Goal: Task Accomplishment & Management: Manage account settings

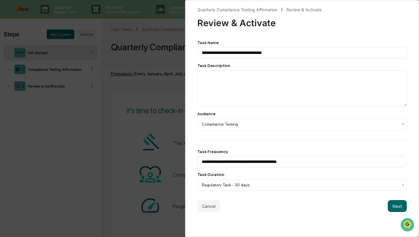
scroll to position [0, 0]
click at [209, 206] on button "Cancel" at bounding box center [208, 206] width 23 height 12
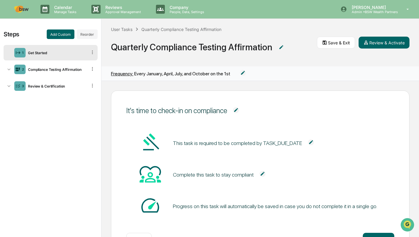
click at [378, 41] on button "Review & Activate" at bounding box center [383, 43] width 51 height 12
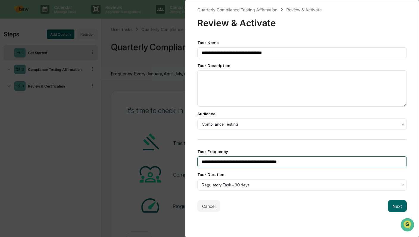
drag, startPoint x: 293, startPoint y: 164, endPoint x: 288, endPoint y: 164, distance: 4.5
click at [288, 164] on input "**********" at bounding box center [301, 161] width 209 height 11
click at [286, 163] on input "**********" at bounding box center [301, 161] width 209 height 11
click at [308, 161] on input "**********" at bounding box center [301, 161] width 209 height 11
type input "**********"
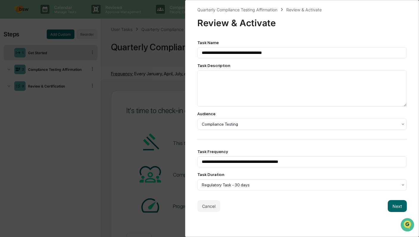
click at [394, 207] on button "Next" at bounding box center [396, 206] width 19 height 12
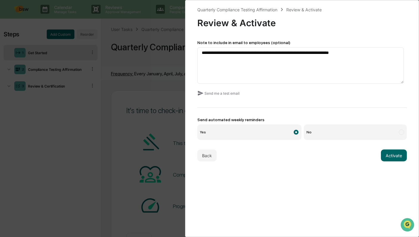
click at [222, 92] on button "Send me a test email" at bounding box center [218, 93] width 42 height 10
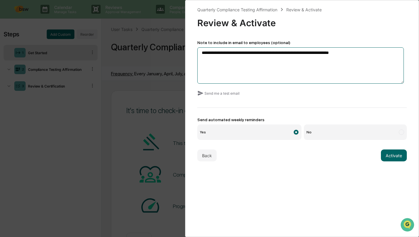
click at [280, 53] on textarea "**********" at bounding box center [300, 65] width 206 height 36
click at [281, 53] on textarea "**********" at bounding box center [300, 65] width 206 height 36
click at [297, 54] on textarea "**********" at bounding box center [300, 65] width 206 height 36
click at [318, 54] on textarea "**********" at bounding box center [300, 65] width 206 height 36
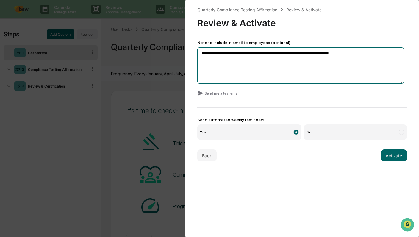
click at [318, 54] on textarea "**********" at bounding box center [300, 65] width 206 height 36
click at [318, 53] on textarea "**********" at bounding box center [300, 65] width 206 height 36
click at [319, 53] on textarea "**********" at bounding box center [300, 65] width 206 height 36
type textarea "**********"
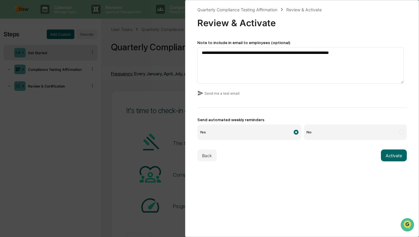
click at [390, 157] on button "Activate" at bounding box center [394, 155] width 26 height 12
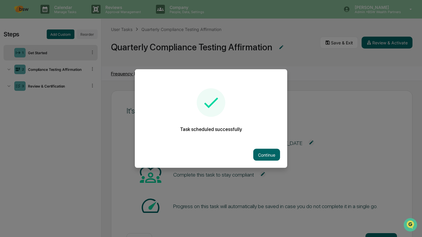
click at [261, 153] on button "Continue" at bounding box center [266, 155] width 27 height 12
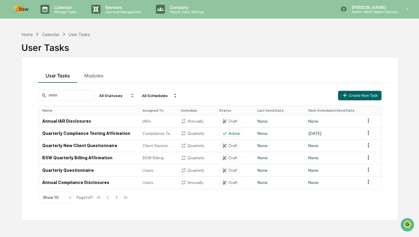
click at [368, 145] on html "Calendar Manage Tasks Reviews Approval Management Company People, Data, Setting…" at bounding box center [209, 118] width 419 height 237
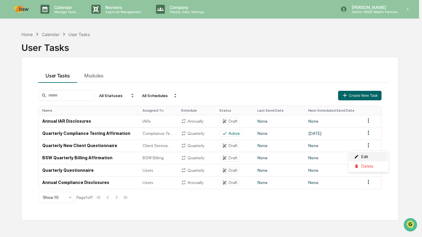
click at [362, 155] on div "Edit" at bounding box center [368, 157] width 38 height 10
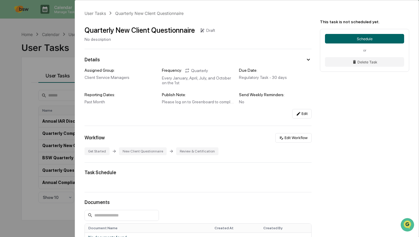
click at [361, 38] on button "Schedule" at bounding box center [364, 39] width 79 height 10
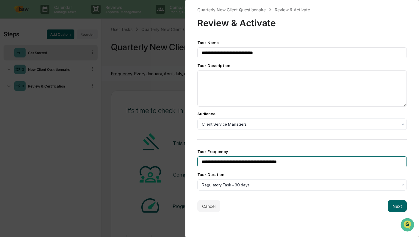
drag, startPoint x: 293, startPoint y: 163, endPoint x: 287, endPoint y: 165, distance: 6.8
click at [287, 165] on input "**********" at bounding box center [301, 161] width 209 height 11
click at [287, 164] on input "**********" at bounding box center [301, 161] width 209 height 11
click at [312, 163] on input "**********" at bounding box center [301, 161] width 209 height 11
click at [287, 163] on input "**********" at bounding box center [301, 161] width 209 height 11
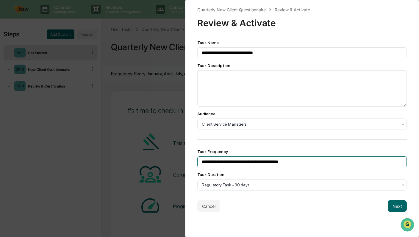
type input "**********"
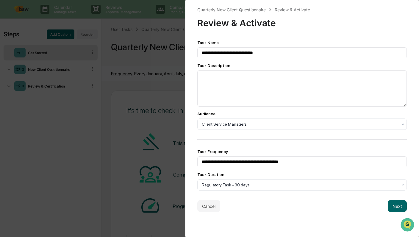
click at [392, 208] on button "Next" at bounding box center [396, 206] width 19 height 12
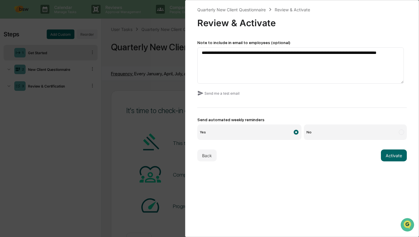
click at [394, 155] on button "Activate" at bounding box center [394, 155] width 26 height 12
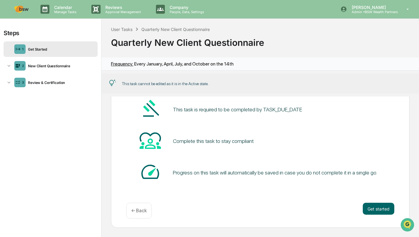
scroll to position [45, 0]
click at [124, 29] on div "User Tasks" at bounding box center [121, 29] width 21 height 5
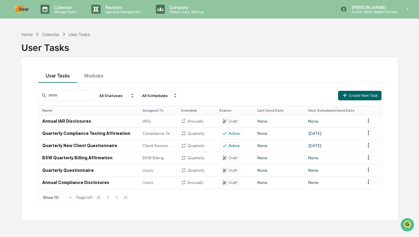
click at [368, 158] on html "Calendar Manage Tasks Reviews Approval Management Company People, Data, Setting…" at bounding box center [209, 118] width 419 height 237
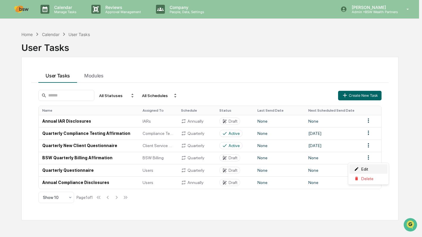
click at [361, 168] on div "Edit" at bounding box center [368, 169] width 38 height 10
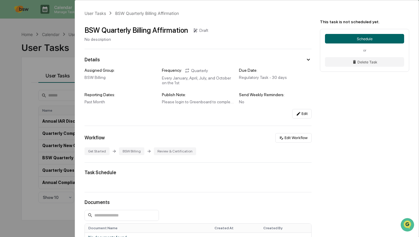
click at [346, 37] on button "Schedule" at bounding box center [364, 39] width 79 height 10
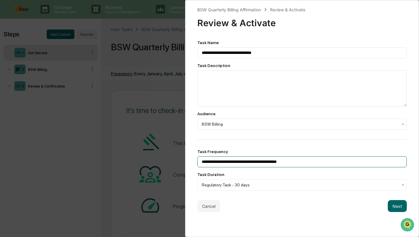
click at [287, 163] on input "**********" at bounding box center [301, 161] width 209 height 11
type input "**********"
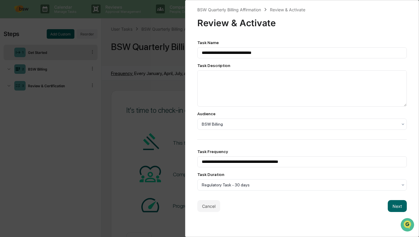
click at [392, 205] on button "Next" at bounding box center [396, 206] width 19 height 12
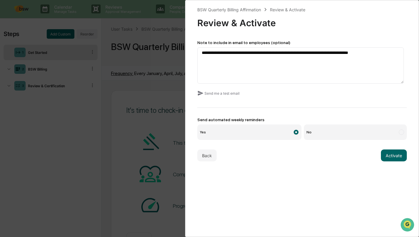
click at [395, 153] on button "Activate" at bounding box center [394, 155] width 26 height 12
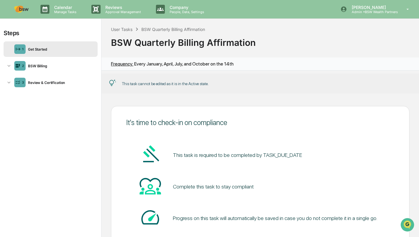
click at [130, 28] on div "User Tasks" at bounding box center [121, 29] width 21 height 5
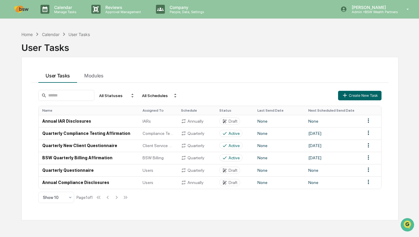
click at [368, 169] on html "Calendar Manage Tasks Reviews Approval Management Company People, Data, Setting…" at bounding box center [209, 118] width 419 height 237
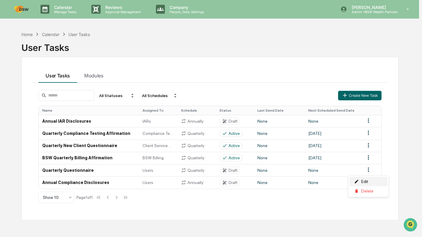
click at [365, 180] on div "Edit" at bounding box center [368, 182] width 38 height 10
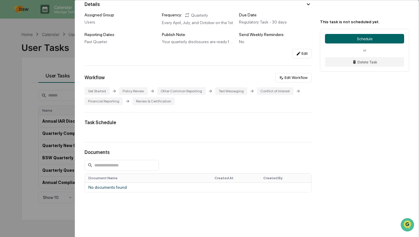
scroll to position [59, 0]
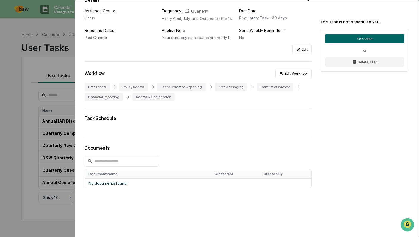
click at [293, 76] on button "Edit Workflow" at bounding box center [293, 74] width 36 height 10
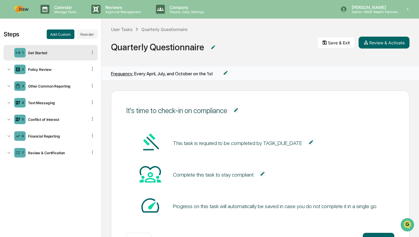
click at [41, 70] on div "Policy Review" at bounding box center [57, 69] width 62 height 4
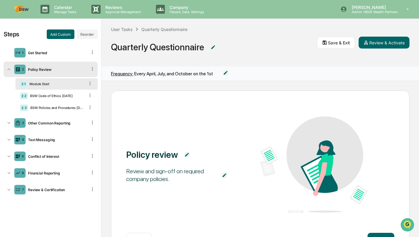
click at [42, 86] on div "2.1 Module Start" at bounding box center [56, 83] width 82 height 11
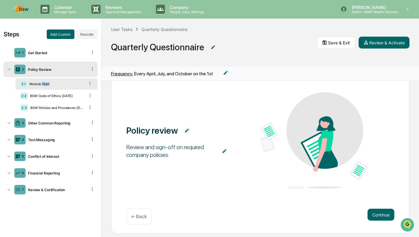
scroll to position [30, 0]
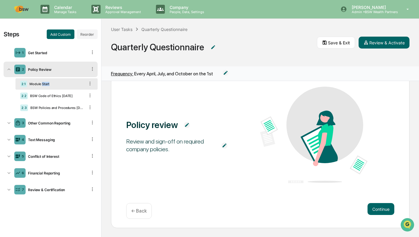
click at [382, 205] on button "Continue" at bounding box center [380, 209] width 27 height 12
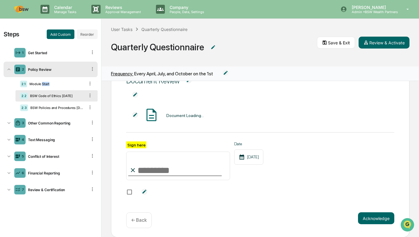
scroll to position [34, 0]
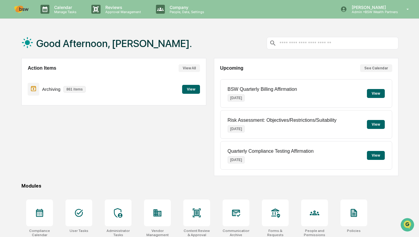
click at [408, 10] on icon at bounding box center [407, 10] width 10 height 6
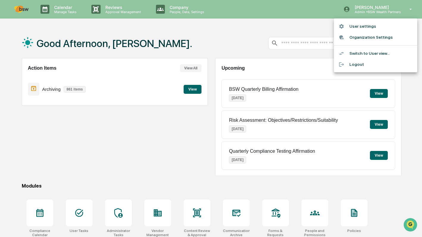
click at [359, 25] on li "User settings" at bounding box center [375, 26] width 83 height 11
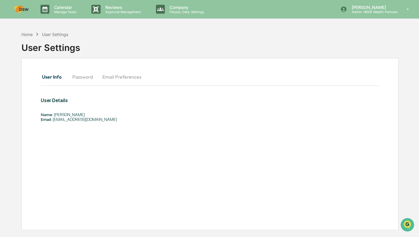
click at [389, 6] on p "[PERSON_NAME]" at bounding box center [372, 7] width 51 height 5
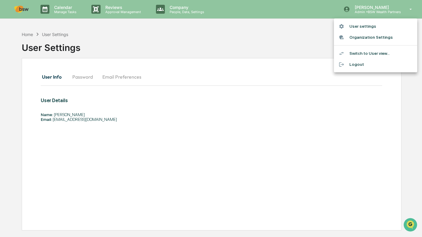
click at [372, 53] on li "Switch to User view..." at bounding box center [375, 53] width 83 height 11
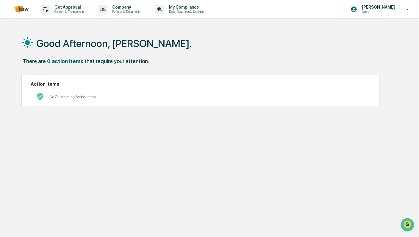
click at [65, 14] on div "Get Approval Content & Transactions" at bounding box center [64, 9] width 52 height 18
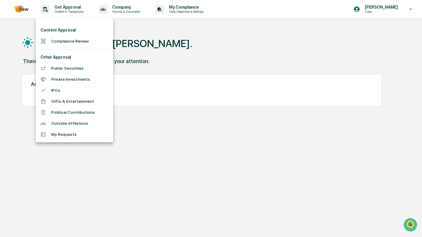
click at [411, 8] on div at bounding box center [211, 118] width 422 height 237
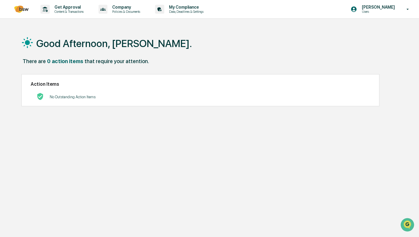
click at [407, 9] on icon at bounding box center [407, 9] width 2 height 1
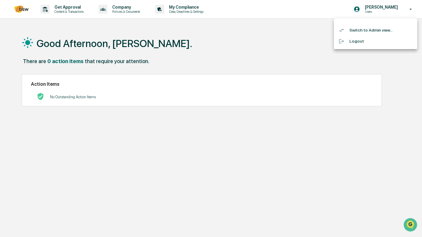
click at [387, 29] on li "Switch to Admin view..." at bounding box center [375, 30] width 83 height 11
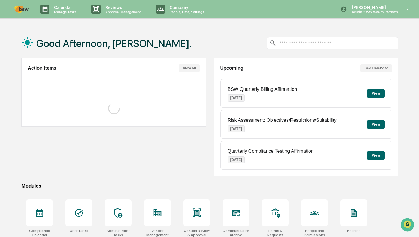
scroll to position [52, 0]
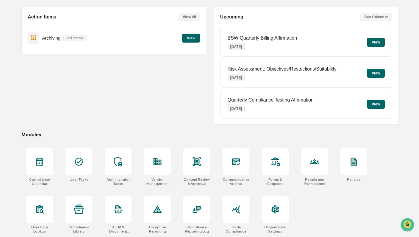
click at [351, 162] on icon at bounding box center [354, 162] width 6 height 8
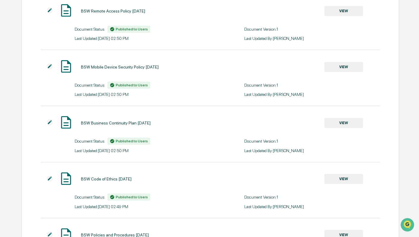
scroll to position [89, 0]
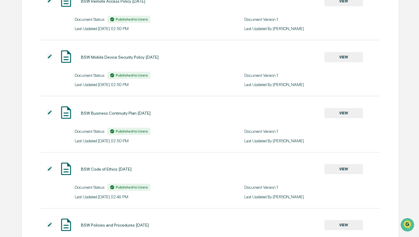
click at [351, 169] on button "VIEW" at bounding box center [343, 169] width 39 height 10
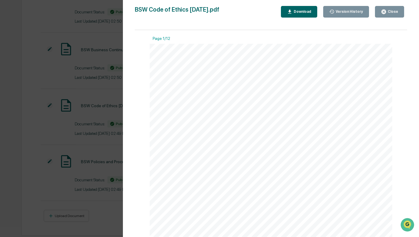
scroll to position [157, 0]
click at [106, 108] on div "Version History 01/15/2025, 09:49 PM Nicole Murphey BSW Code of Ethics Jan 2025…" at bounding box center [209, 118] width 419 height 237
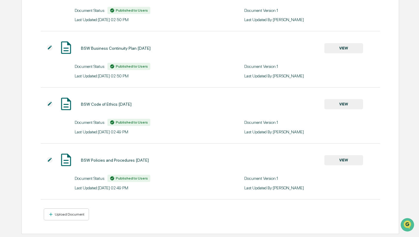
click at [71, 213] on div "Upload Document" at bounding box center [69, 214] width 31 height 4
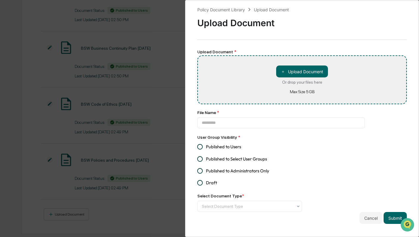
type input "**********"
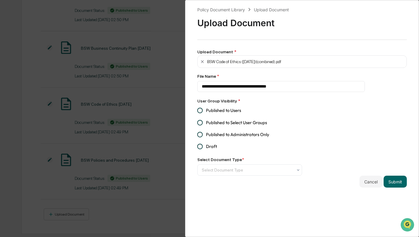
click at [218, 111] on span "Published to Users" at bounding box center [223, 110] width 35 height 7
click at [296, 168] on div at bounding box center [298, 170] width 5 height 10
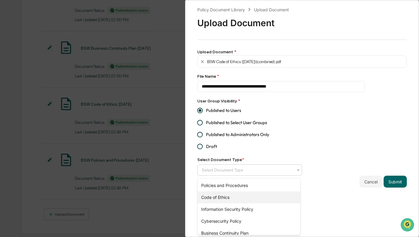
click at [273, 195] on div "Code of Ethics" at bounding box center [248, 197] width 103 height 12
click at [336, 157] on div "**********" at bounding box center [301, 96] width 209 height 181
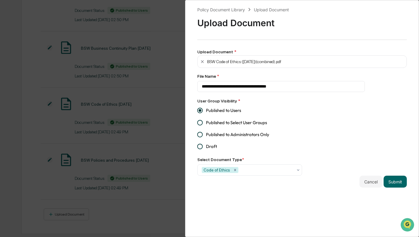
click at [394, 180] on button "Submit" at bounding box center [394, 181] width 23 height 12
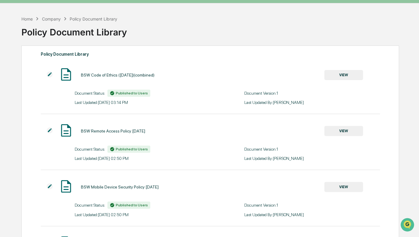
scroll to position [0, 0]
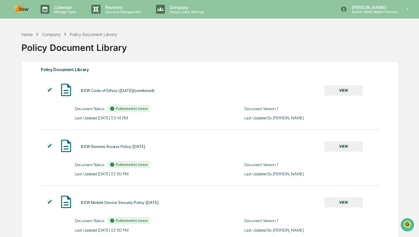
click at [53, 9] on p "Calendar" at bounding box center [64, 7] width 30 height 5
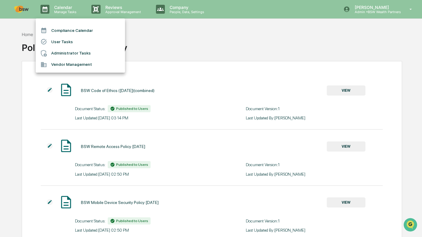
click at [53, 9] on div at bounding box center [211, 118] width 422 height 237
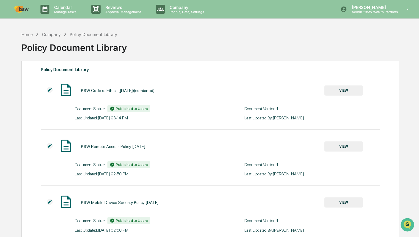
click at [30, 33] on div "Home" at bounding box center [26, 34] width 11 height 5
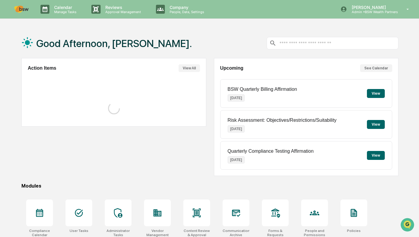
click at [86, 208] on div at bounding box center [78, 212] width 27 height 27
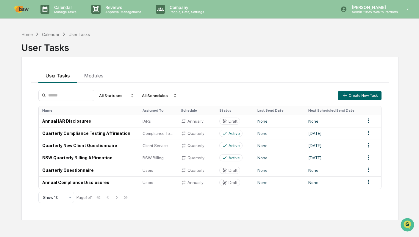
click at [79, 169] on td "Quarterly Questionnaire" at bounding box center [89, 170] width 100 height 12
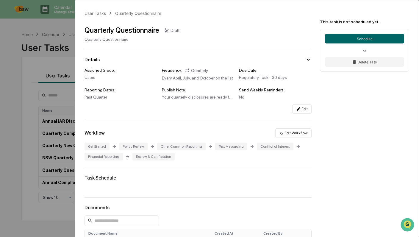
click at [297, 135] on button "Edit Workflow" at bounding box center [293, 133] width 36 height 10
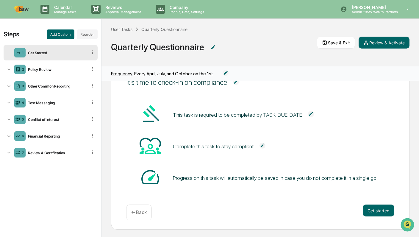
scroll to position [30, 0]
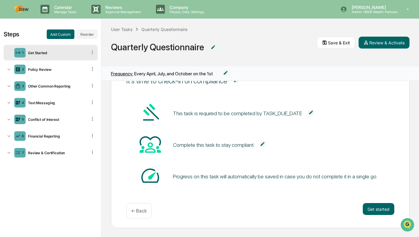
click at [369, 210] on button "Get started" at bounding box center [378, 209] width 32 height 12
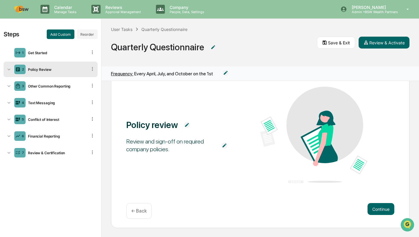
click at [377, 210] on button "Continue" at bounding box center [380, 209] width 27 height 12
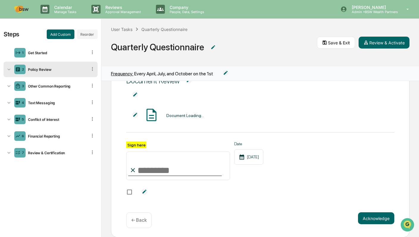
scroll to position [34, 0]
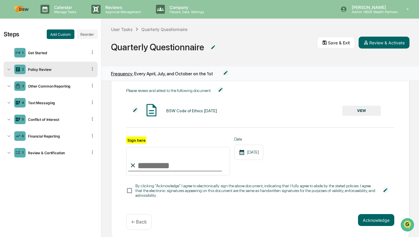
click at [359, 108] on button "VIEW" at bounding box center [361, 111] width 39 height 10
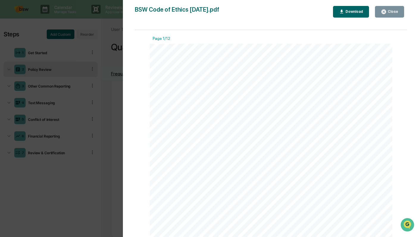
click at [392, 8] on button "Close" at bounding box center [389, 12] width 29 height 12
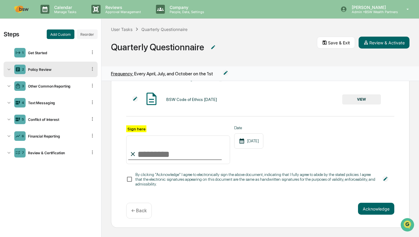
scroll to position [0, 0]
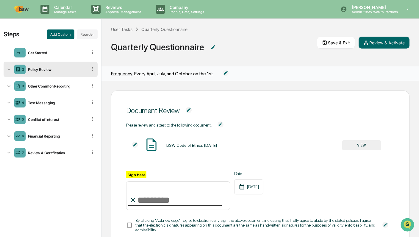
click at [135, 143] on img at bounding box center [135, 145] width 6 height 6
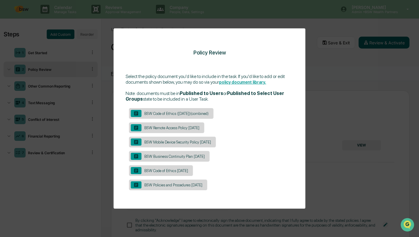
click at [188, 113] on div "BSW Code of Ethics ([DATE])(combined)" at bounding box center [176, 113] width 70 height 4
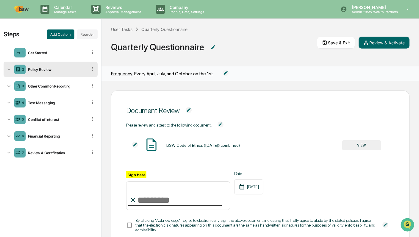
click at [357, 146] on button "VIEW" at bounding box center [361, 145] width 39 height 10
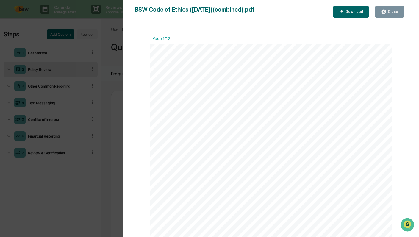
click at [395, 12] on div "Close" at bounding box center [392, 12] width 12 height 4
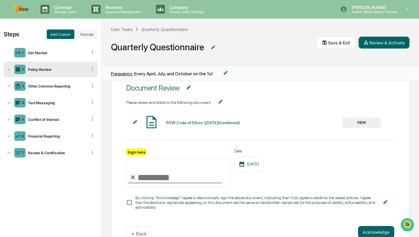
scroll to position [30, 0]
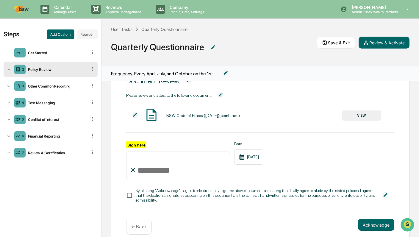
click at [92, 68] on icon at bounding box center [92, 69] width 1 height 4
click at [8, 69] on icon at bounding box center [9, 69] width 6 height 6
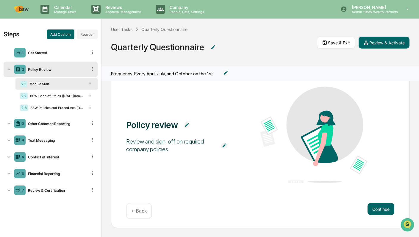
scroll to position [25, 0]
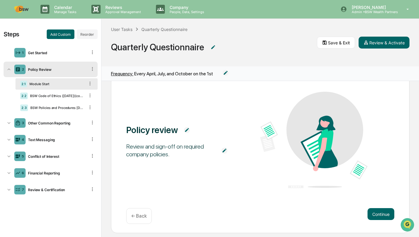
click at [50, 105] on div "2.3 BSW Policies and Procedures Jan 2025" at bounding box center [56, 107] width 82 height 11
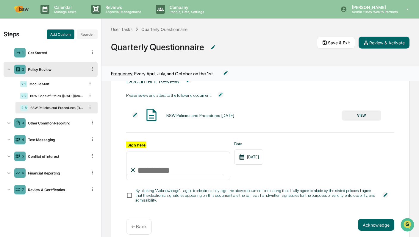
scroll to position [0, 0]
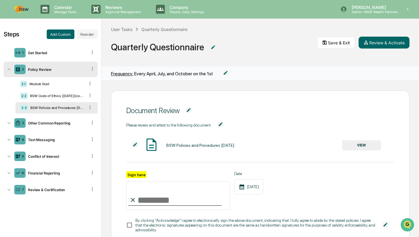
click at [24, 8] on img at bounding box center [21, 9] width 14 height 7
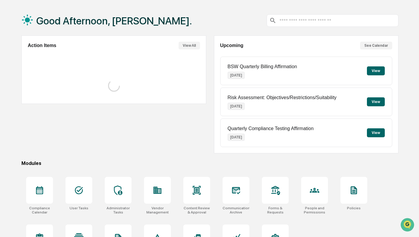
scroll to position [52, 0]
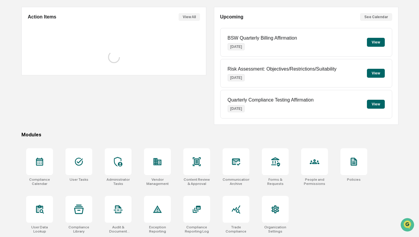
click at [353, 161] on icon at bounding box center [354, 162] width 6 height 8
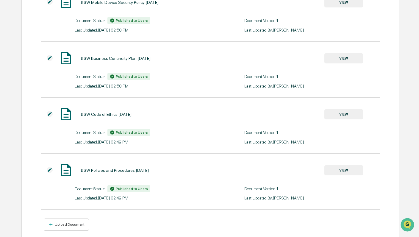
scroll to position [213, 0]
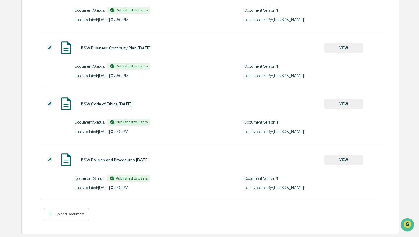
click at [62, 212] on div "Upload Document" at bounding box center [69, 214] width 31 height 4
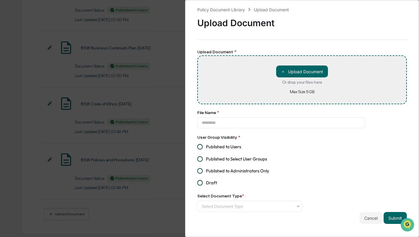
type input "**********"
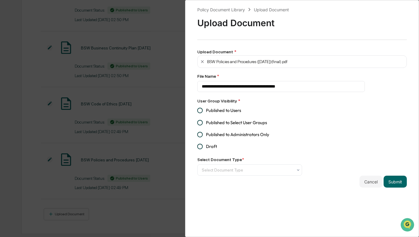
click at [229, 109] on span "Published to Users" at bounding box center [223, 110] width 35 height 7
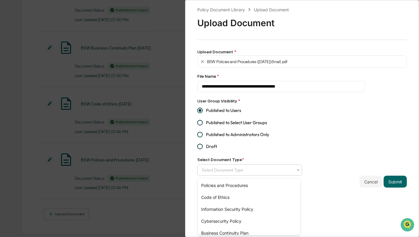
click at [270, 171] on div at bounding box center [247, 170] width 91 height 6
click at [261, 184] on div "Policies and Procedures" at bounding box center [248, 185] width 103 height 12
click at [329, 137] on div "**********" at bounding box center [301, 96] width 209 height 181
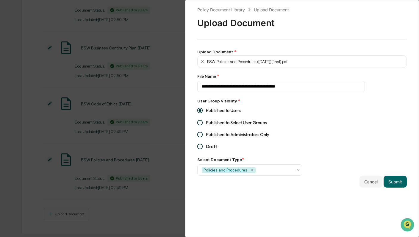
click at [392, 182] on button "Submit" at bounding box center [394, 181] width 23 height 12
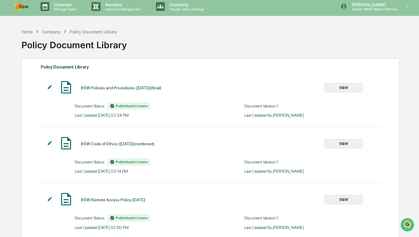
scroll to position [0, 0]
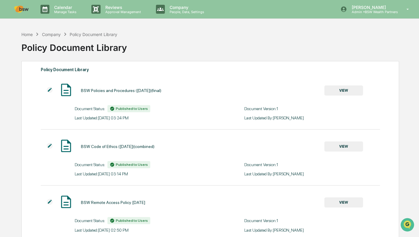
click at [27, 34] on div "Home" at bounding box center [26, 34] width 11 height 5
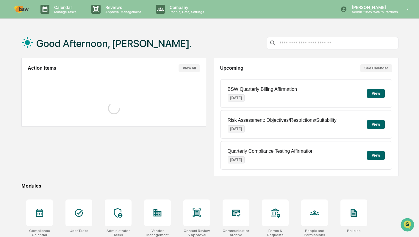
click at [85, 214] on div at bounding box center [78, 212] width 27 height 27
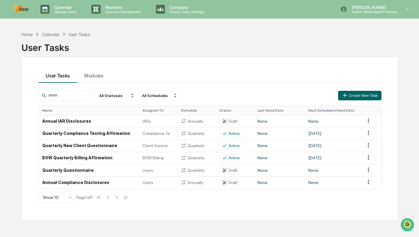
click at [368, 169] on html "Calendar Manage Tasks Reviews Approval Management Company People, Data, Setting…" at bounding box center [209, 118] width 419 height 237
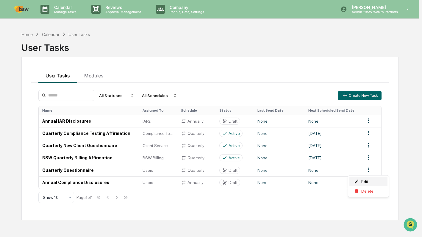
click at [361, 180] on div "Edit" at bounding box center [368, 182] width 38 height 10
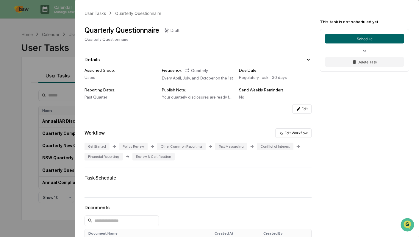
click at [290, 134] on button "Edit Workflow" at bounding box center [293, 133] width 36 height 10
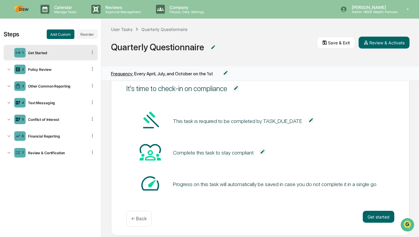
scroll to position [30, 0]
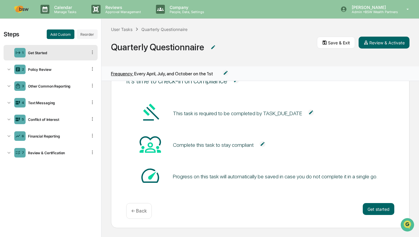
click at [374, 205] on button "Get started" at bounding box center [378, 209] width 32 height 12
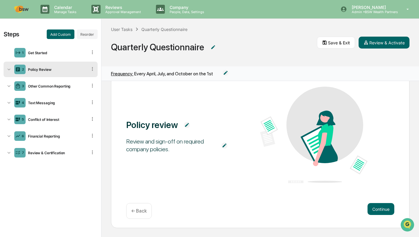
scroll to position [0, 0]
click at [373, 207] on button "Continue" at bounding box center [380, 209] width 27 height 12
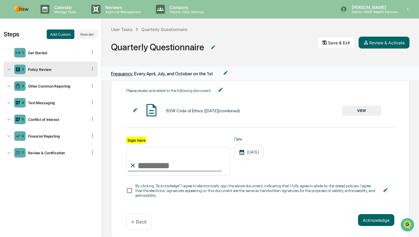
click at [8, 70] on icon at bounding box center [9, 69] width 6 height 6
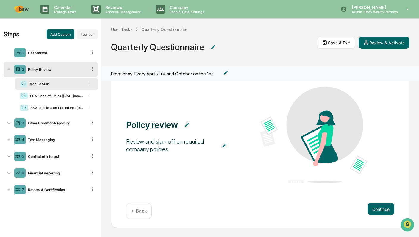
click at [31, 95] on div "BSW Code of Ethics ([DATE])(combined)" at bounding box center [56, 96] width 57 height 4
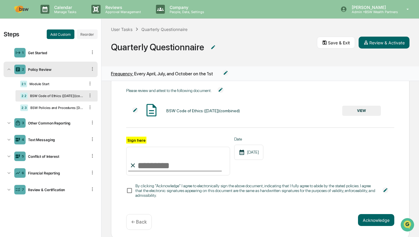
click at [32, 107] on div "BSW Policies and Procedures [DATE]" at bounding box center [56, 108] width 57 height 4
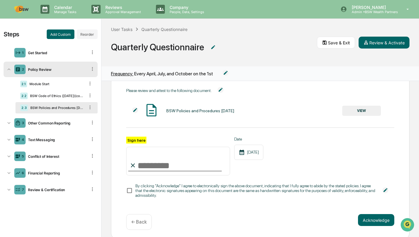
click at [135, 109] on img at bounding box center [135, 110] width 6 height 6
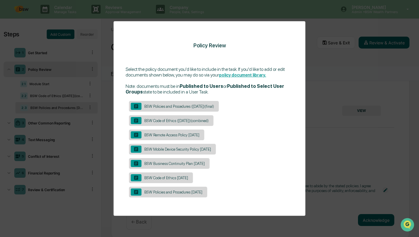
click at [185, 105] on div "BSW Policies and Procedures ([DATE])(final)" at bounding box center [179, 106] width 76 height 4
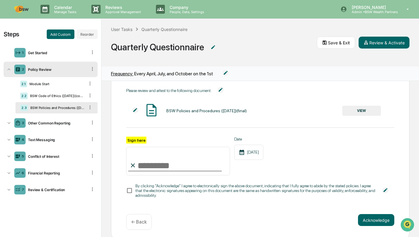
click at [10, 123] on icon at bounding box center [8, 123] width 3 height 2
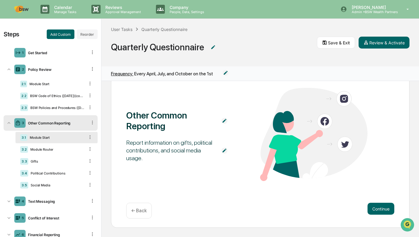
scroll to position [4, 0]
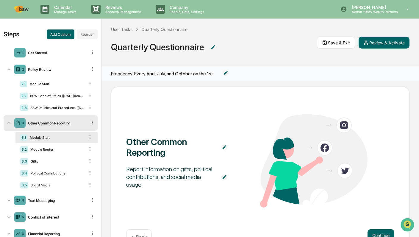
click at [65, 150] on div "Module Router" at bounding box center [56, 149] width 57 height 4
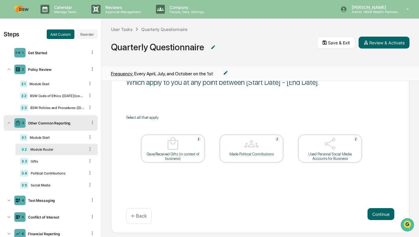
click at [7, 200] on icon at bounding box center [9, 200] width 6 height 6
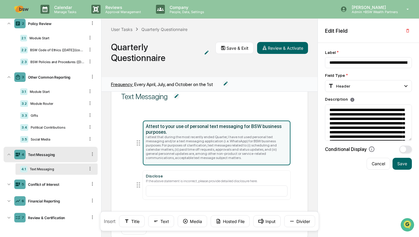
scroll to position [47, 0]
click at [7, 184] on icon at bounding box center [9, 184] width 6 height 6
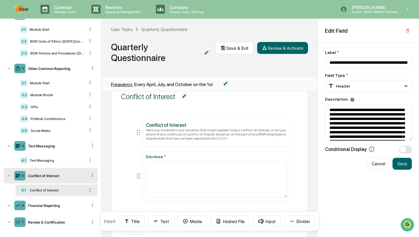
scroll to position [60, 0]
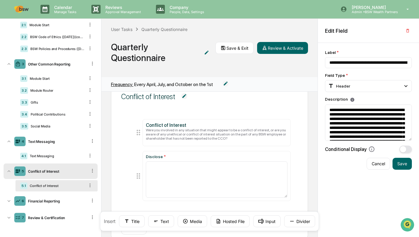
click at [8, 201] on icon at bounding box center [8, 201] width 3 height 2
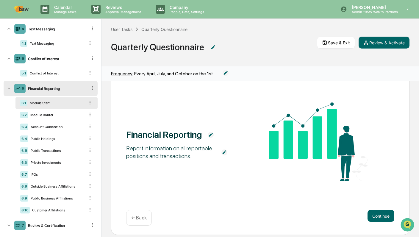
scroll to position [182, 0]
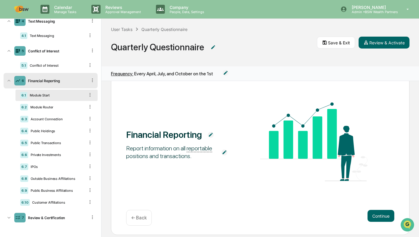
click at [7, 218] on icon at bounding box center [9, 217] width 6 height 6
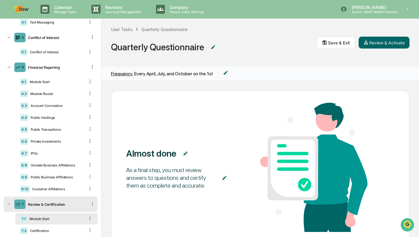
scroll to position [207, 0]
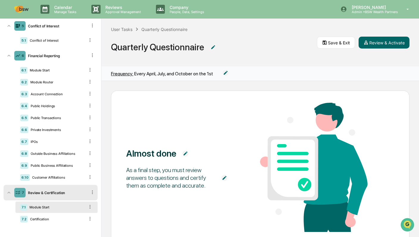
click at [335, 42] on button "Save & Exit" at bounding box center [336, 43] width 38 height 12
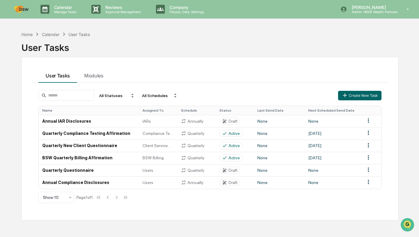
click at [368, 169] on html "Calendar Manage Tasks Reviews Approval Management Company People, Data, Setting…" at bounding box center [209, 118] width 419 height 237
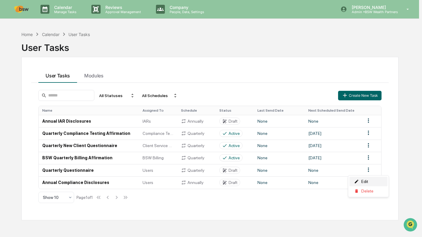
click at [363, 179] on div "Edit" at bounding box center [368, 182] width 38 height 10
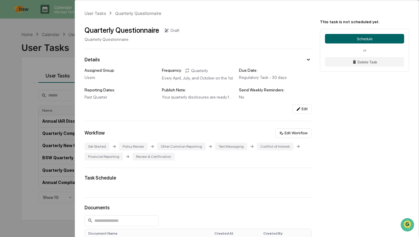
click at [279, 135] on icon at bounding box center [281, 133] width 5 height 5
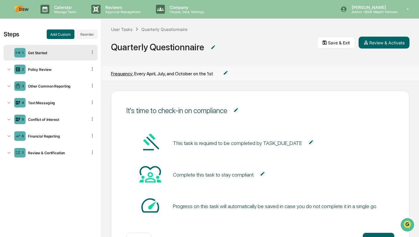
click at [7, 67] on icon at bounding box center [9, 69] width 6 height 6
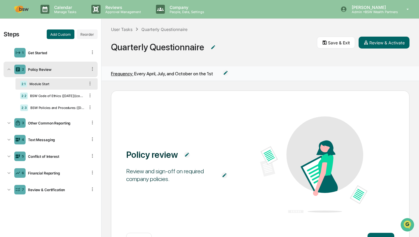
click at [35, 95] on div "BSW Code of Ethics ([DATE])(combined)" at bounding box center [56, 96] width 57 height 4
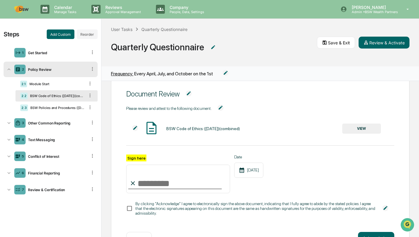
scroll to position [11, 0]
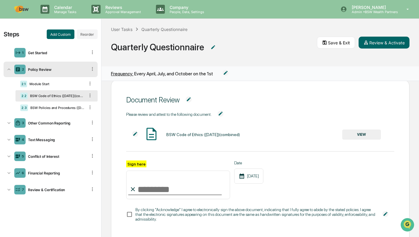
click at [65, 108] on div "BSW Policies and Procedures ([DATE])(final)" at bounding box center [56, 108] width 57 height 4
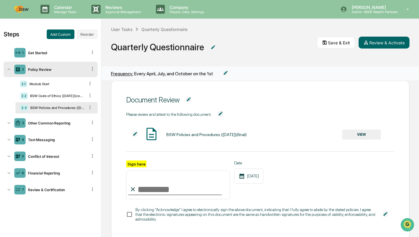
click at [373, 40] on button "Review & Activate" at bounding box center [383, 43] width 51 height 12
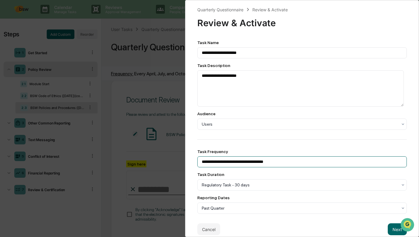
drag, startPoint x: 276, startPoint y: 163, endPoint x: 270, endPoint y: 163, distance: 6.3
click at [270, 163] on input "**********" at bounding box center [301, 161] width 209 height 11
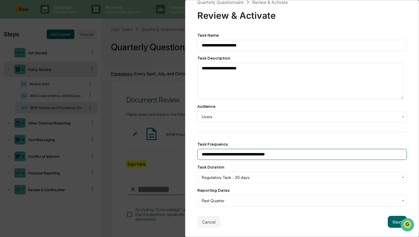
scroll to position [13, 0]
type input "**********"
click at [391, 216] on button "Next" at bounding box center [396, 222] width 19 height 12
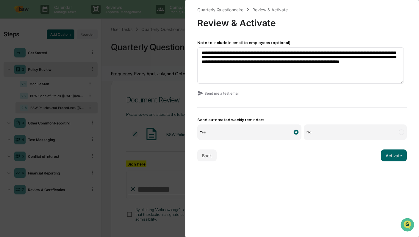
click at [395, 157] on button "Activate" at bounding box center [394, 155] width 26 height 12
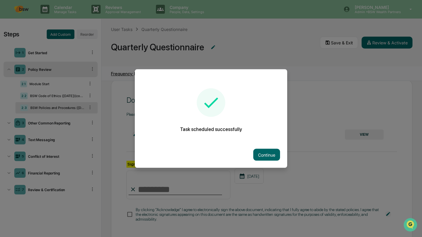
click at [266, 155] on button "Continue" at bounding box center [266, 155] width 27 height 12
